Goal: Transaction & Acquisition: Obtain resource

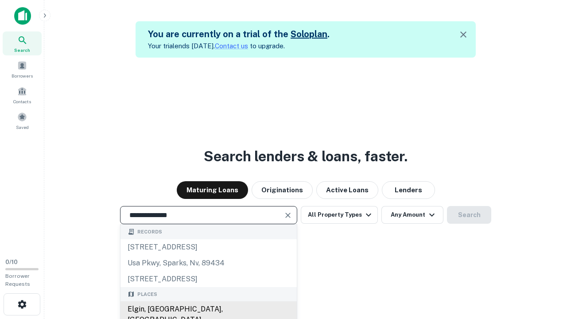
click at [208, 309] on div "Elgin, [GEOGRAPHIC_DATA], [GEOGRAPHIC_DATA]" at bounding box center [208, 314] width 176 height 27
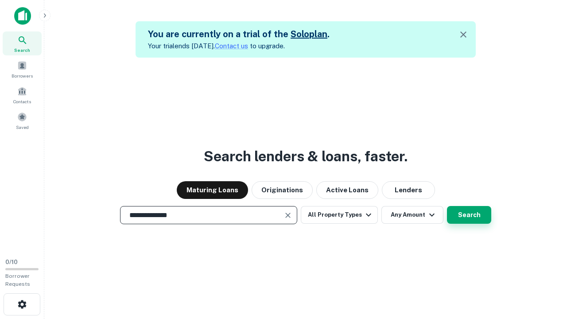
type input "**********"
click at [469, 215] on button "Search" at bounding box center [469, 215] width 44 height 18
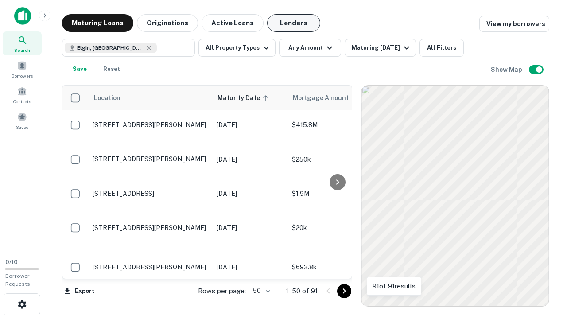
click at [294, 23] on button "Lenders" at bounding box center [293, 23] width 53 height 18
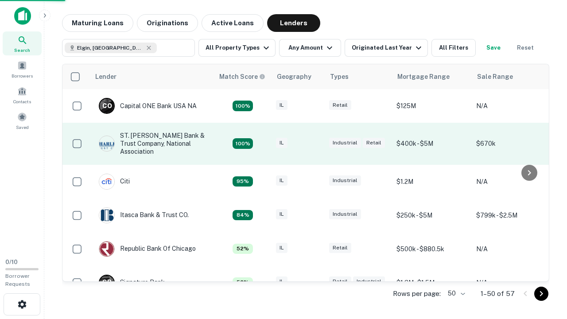
click at [314, 143] on div "IL" at bounding box center [298, 144] width 44 height 12
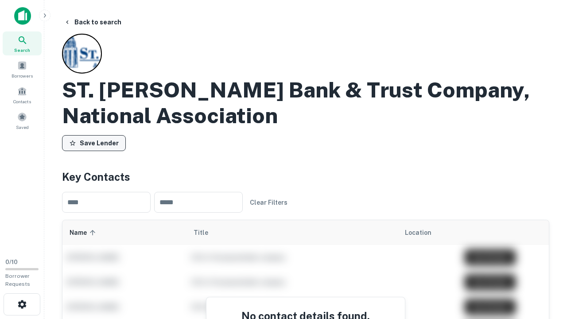
click at [94, 143] on button "Save Lender" at bounding box center [94, 143] width 64 height 16
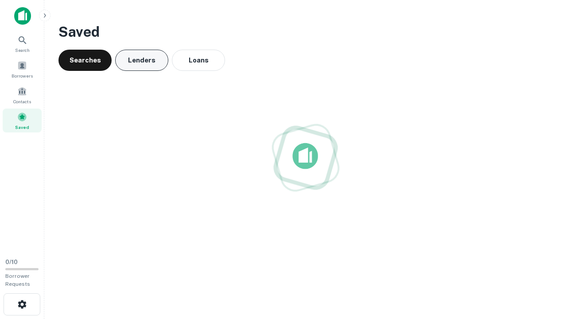
click at [142, 60] on button "Lenders" at bounding box center [141, 60] width 53 height 21
